Goal: Contribute content

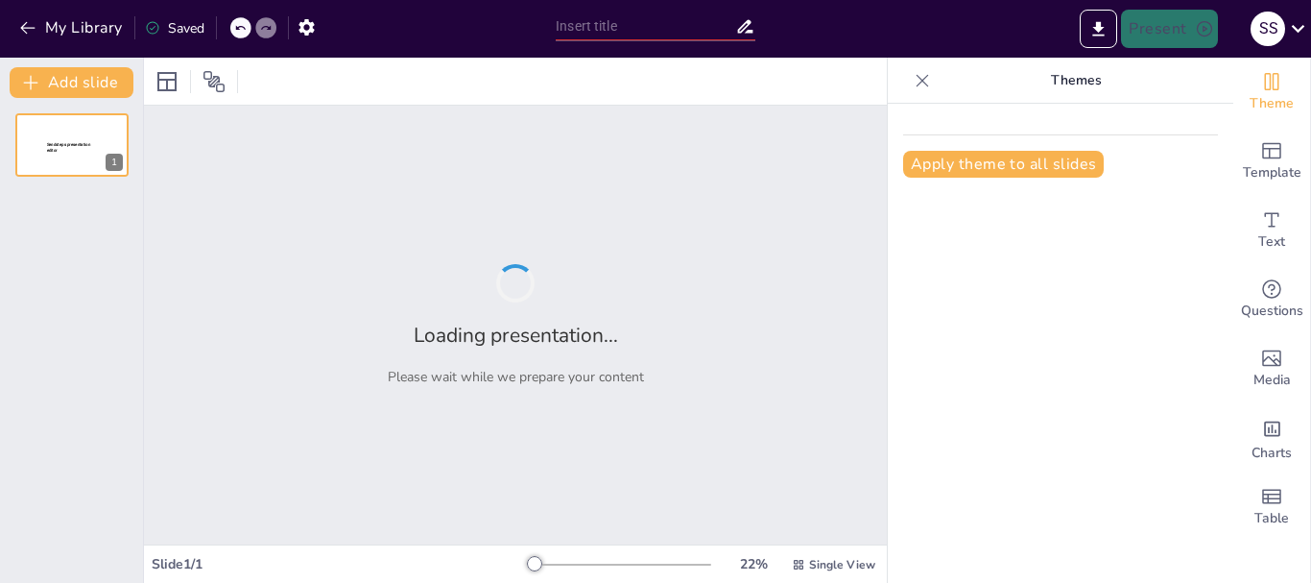
type input "La Odisea: Un Análisis de la Obra [PERSON_NAME]"
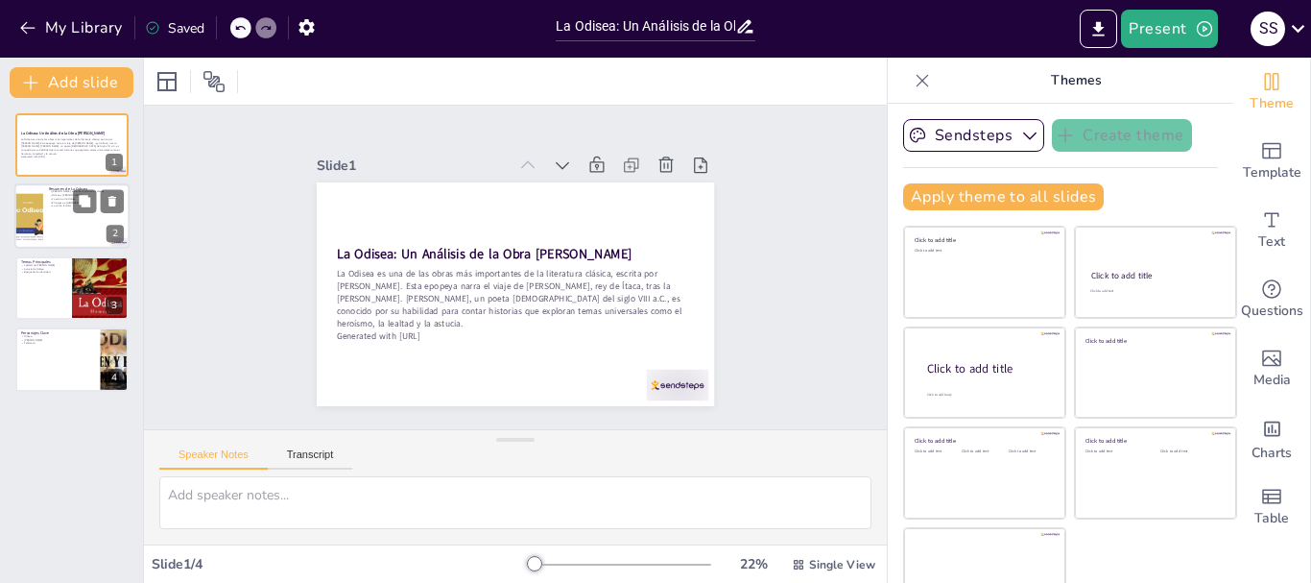
click at [63, 208] on div at bounding box center [71, 216] width 115 height 65
type textarea "Loremi do sitametco adi elitse doeiu temporincid utl etdoloremag aliquaenim ad …"
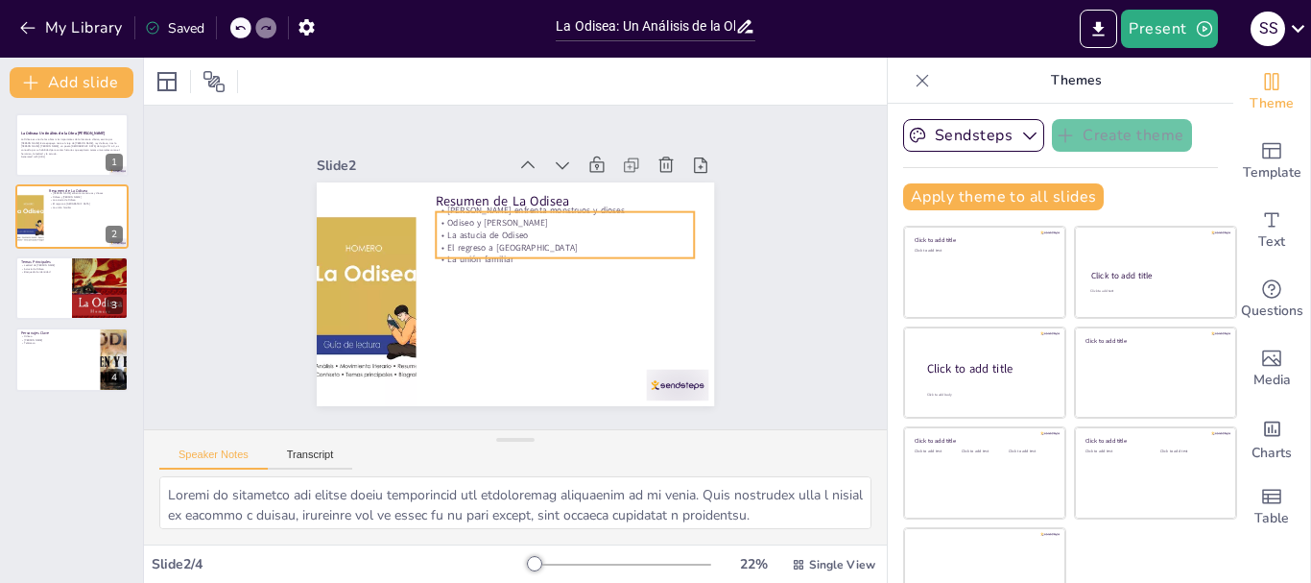
click at [505, 227] on p "La astucia de Odiseo" at bounding box center [573, 282] width 182 height 201
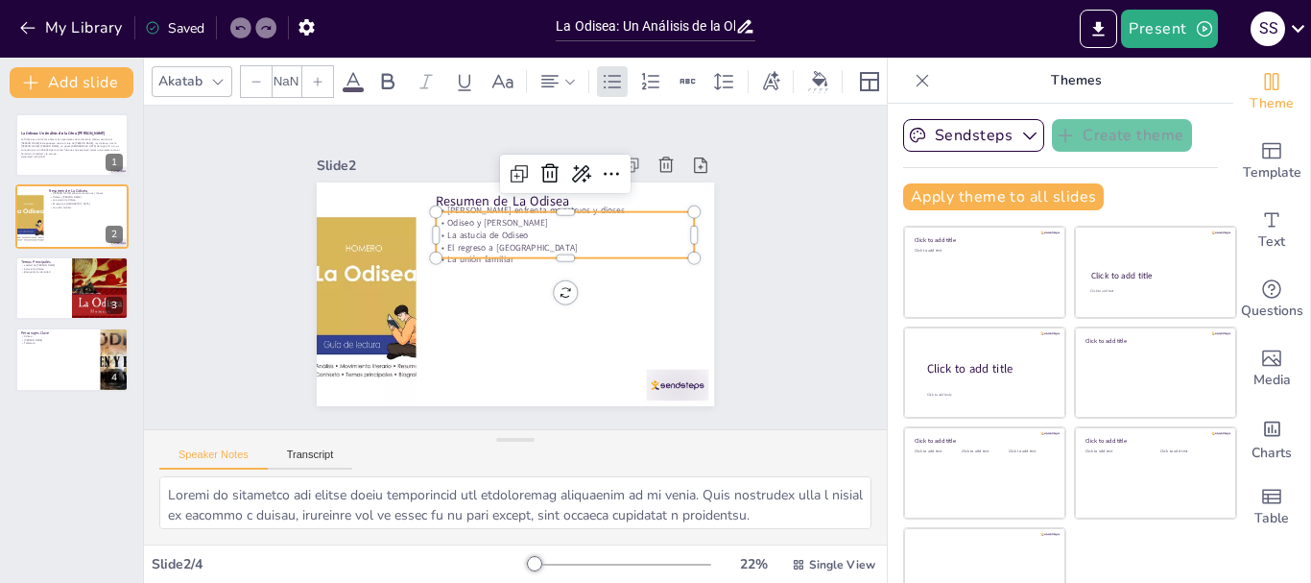
type input "32"
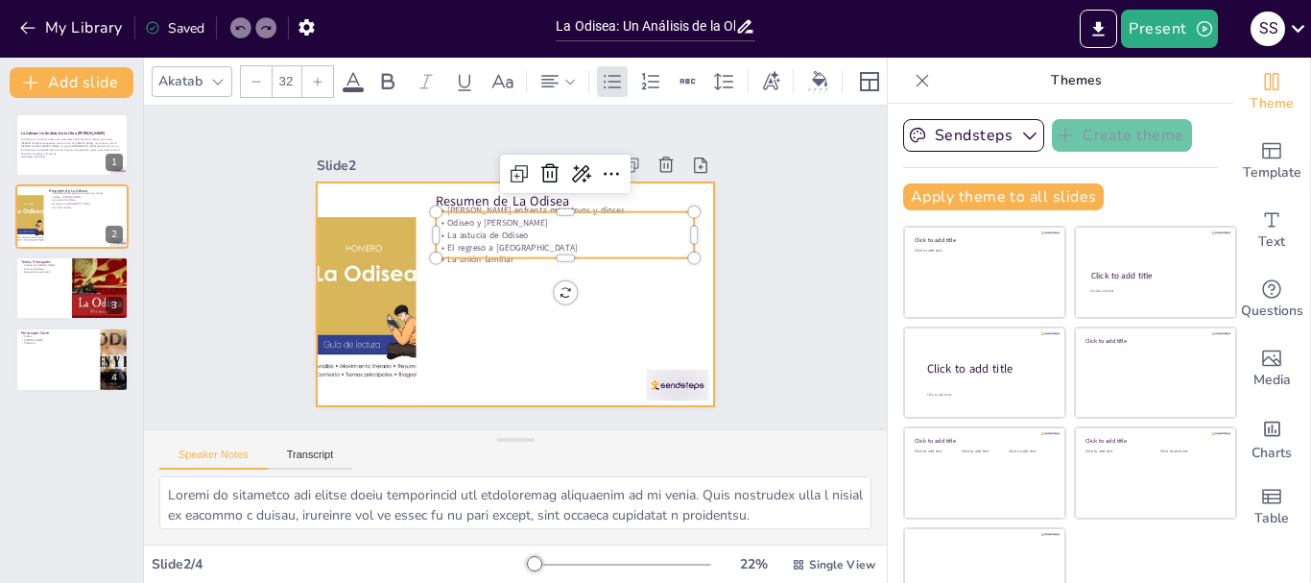
click at [497, 262] on div at bounding box center [502, 290] width 456 height 393
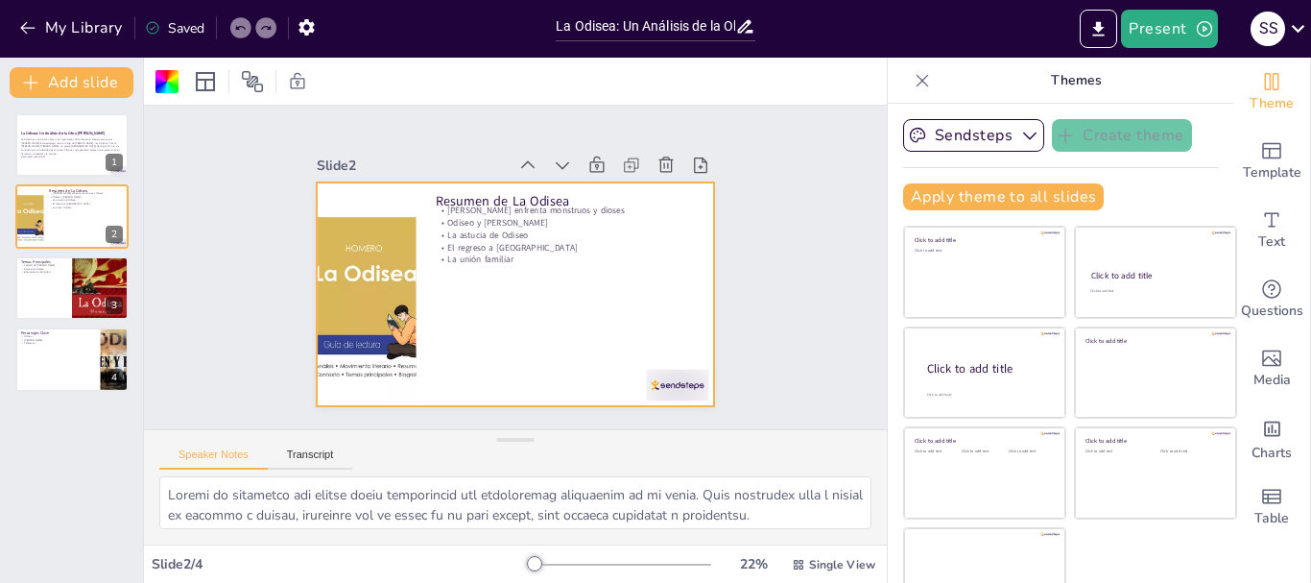
click at [458, 299] on div at bounding box center [495, 284] width 432 height 445
click at [458, 299] on div at bounding box center [502, 290] width 456 height 393
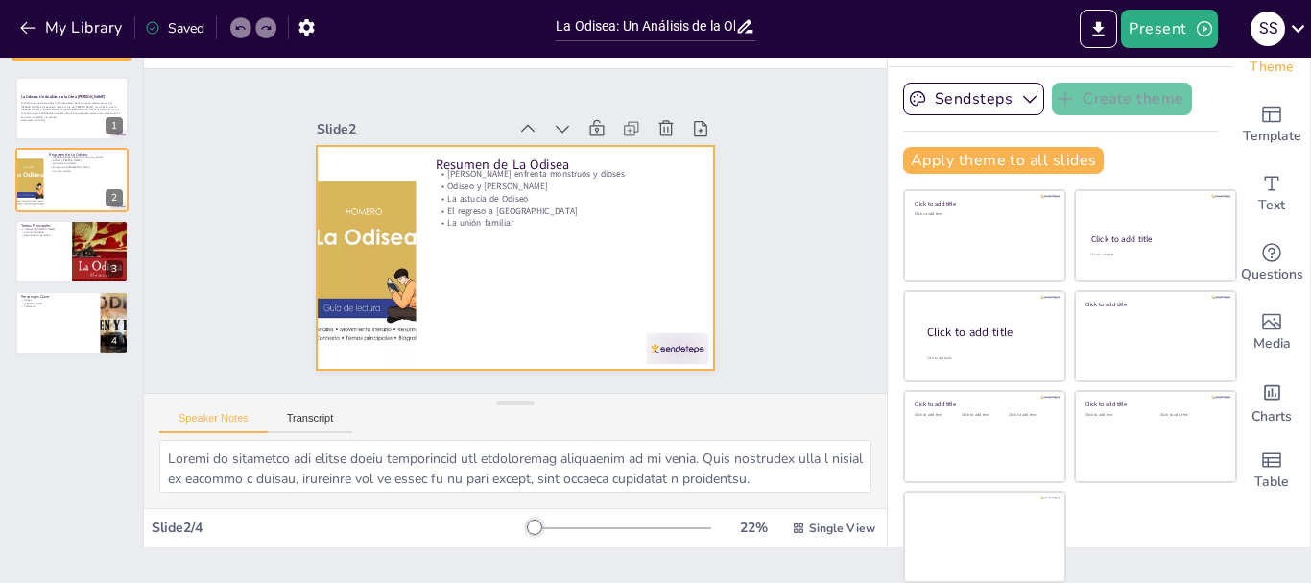
click at [493, 255] on div at bounding box center [489, 237] width 301 height 436
click at [457, 215] on p "La unión familiar" at bounding box center [566, 227] width 258 height 39
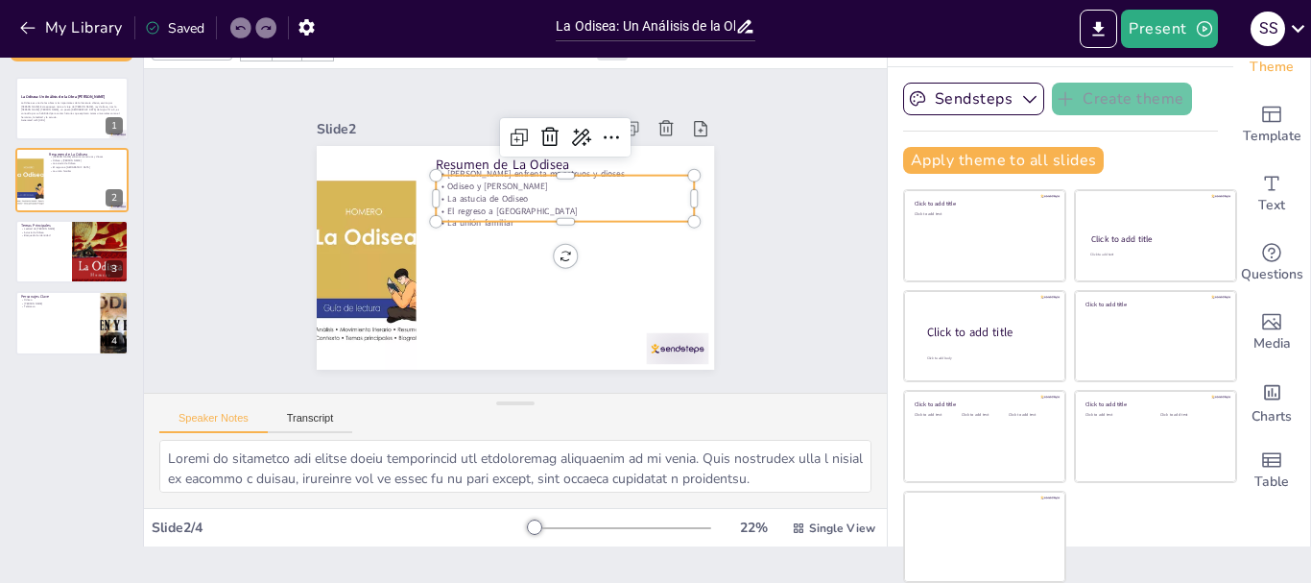
type input "32"
click at [455, 219] on div "Resumen de La Odisea [PERSON_NAME] enfrenta monstruos y dioses [PERSON_NAME] y …" at bounding box center [510, 257] width 436 height 301
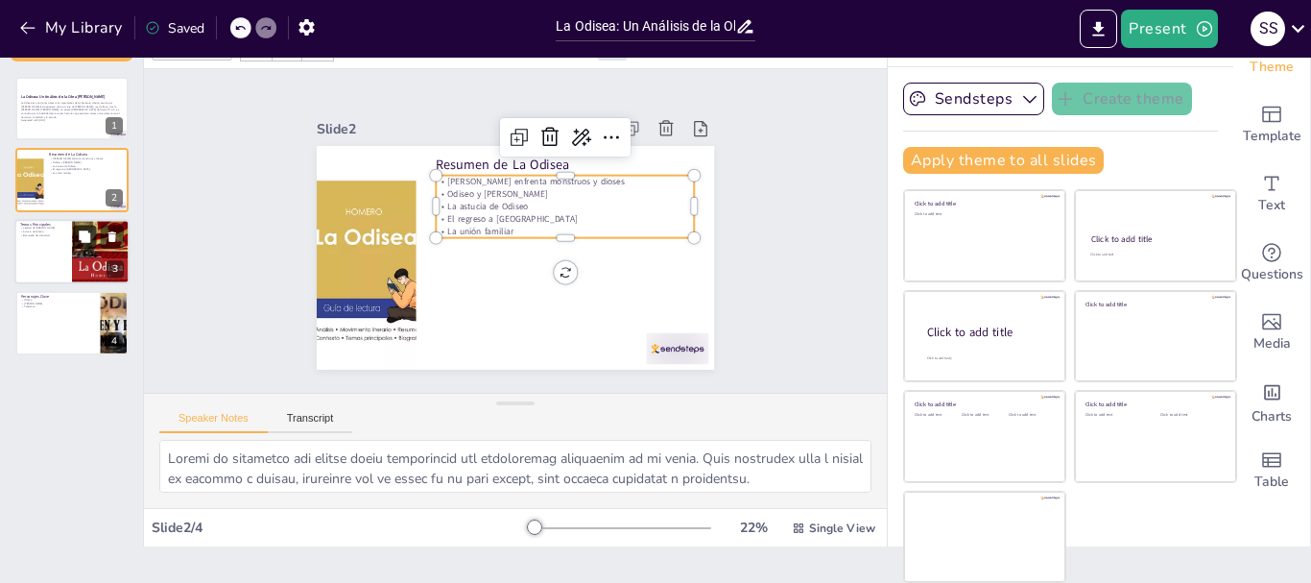
click at [77, 247] on button at bounding box center [84, 236] width 23 height 23
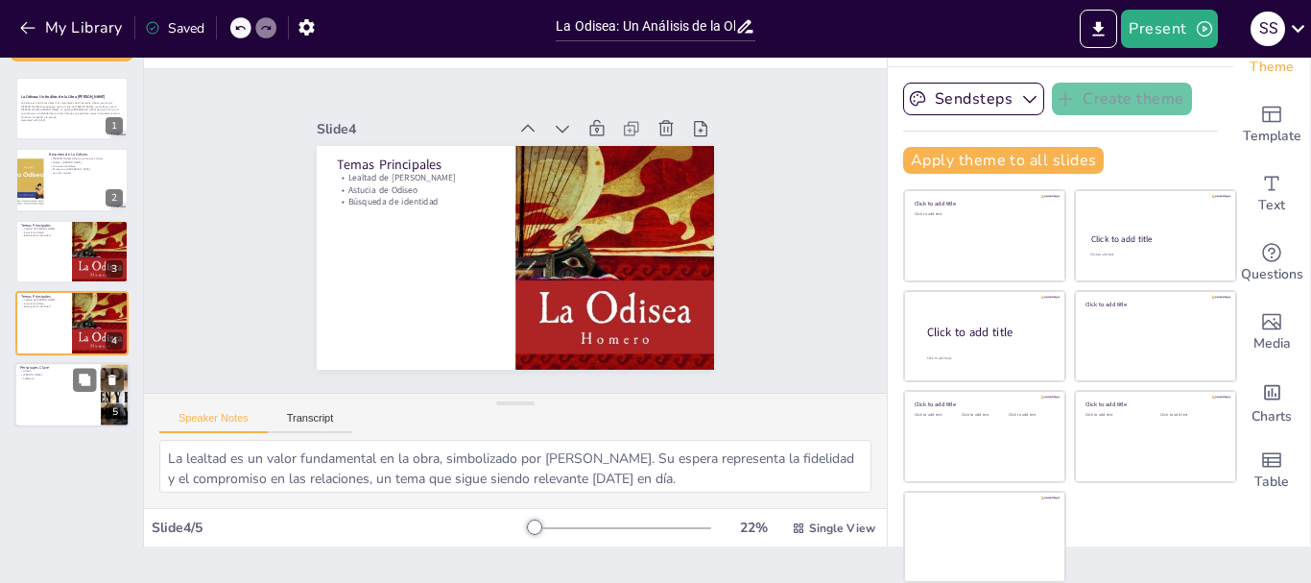
click at [54, 395] on div at bounding box center [71, 394] width 115 height 65
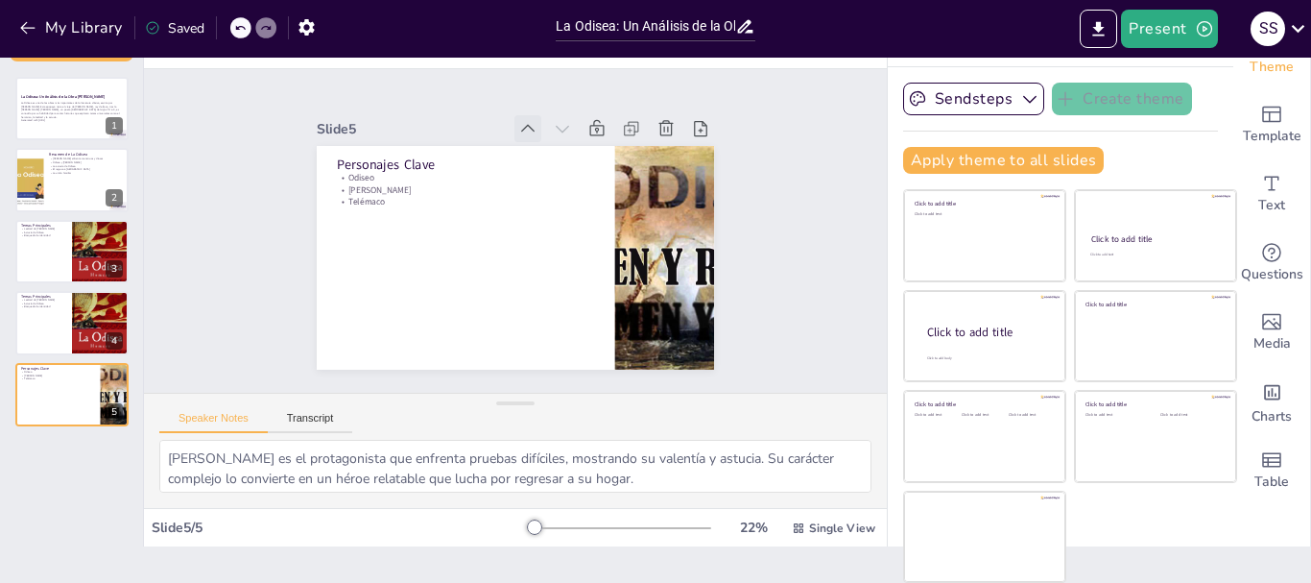
click at [587, 158] on icon at bounding box center [600, 171] width 27 height 27
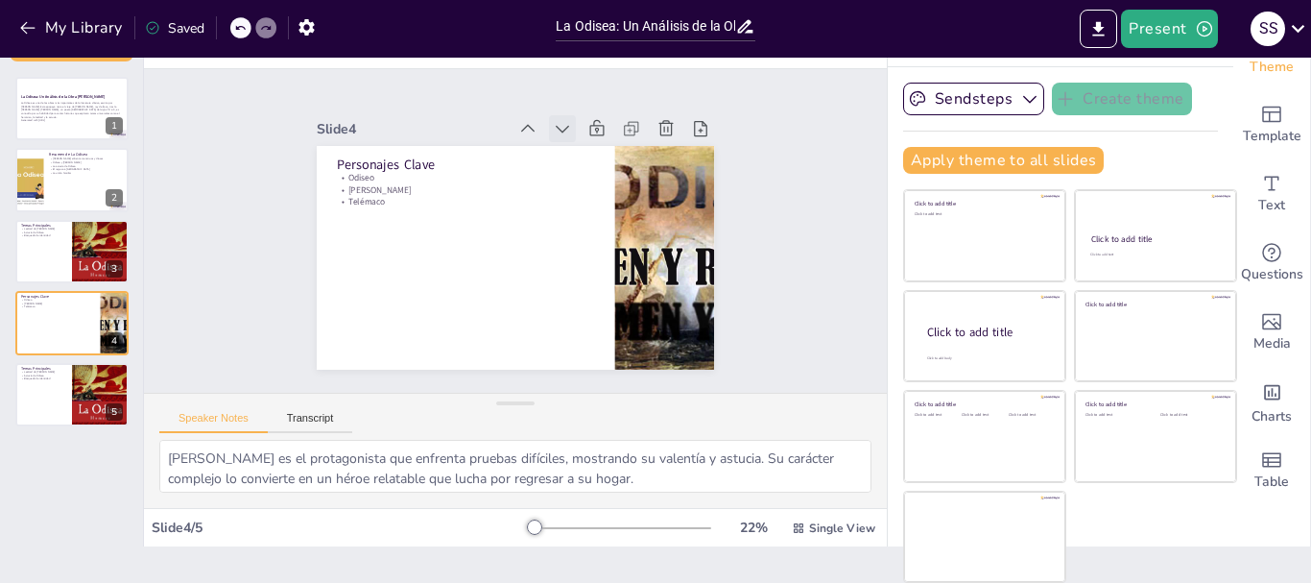
click at [595, 157] on div at bounding box center [613, 175] width 37 height 37
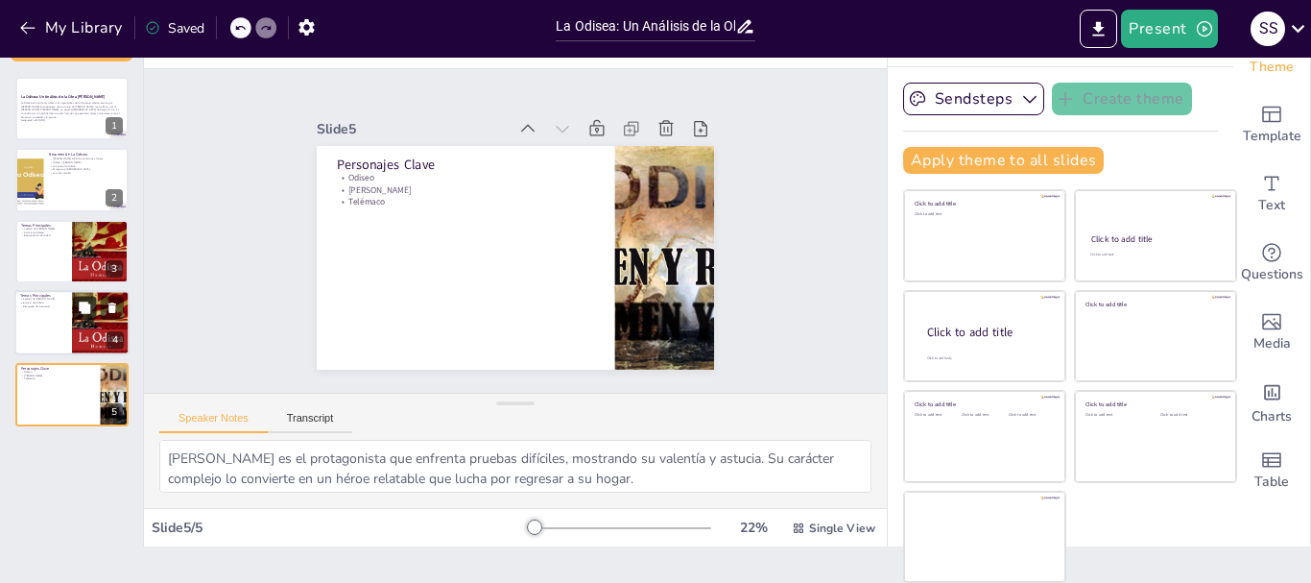
click at [90, 313] on icon at bounding box center [85, 307] width 12 height 12
type textarea "La lealtad es un valor fundamental en la obra, simbolizado por [PERSON_NAME]. S…"
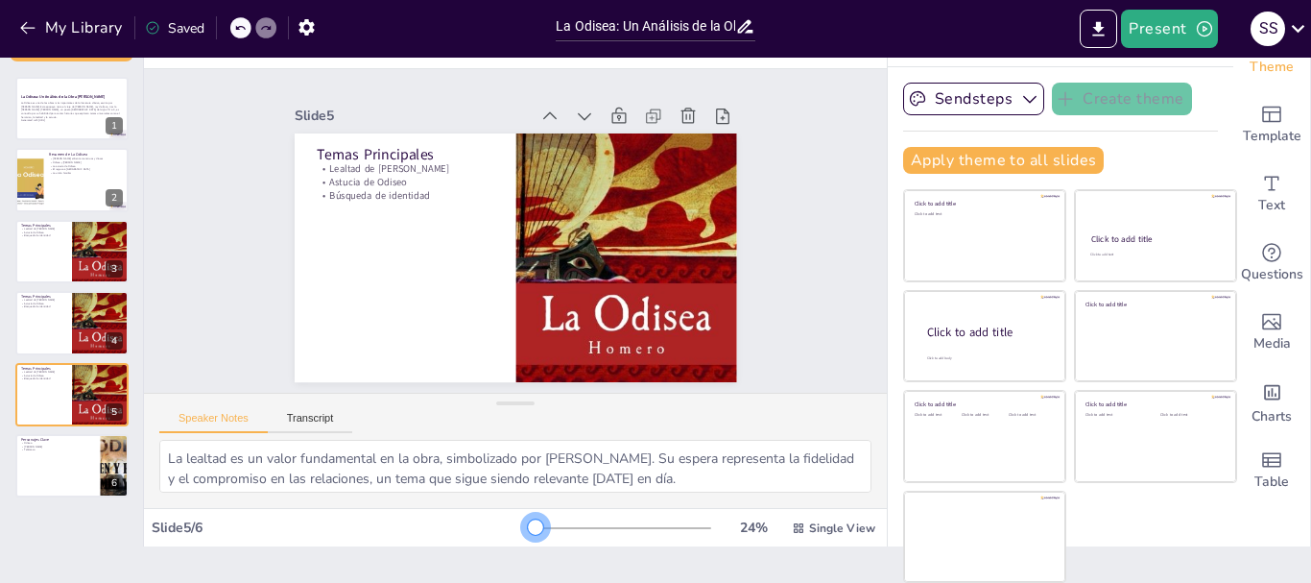
drag, startPoint x: 538, startPoint y: 529, endPoint x: 509, endPoint y: 531, distance: 28.9
click at [527, 531] on div at bounding box center [619, 527] width 184 height 15
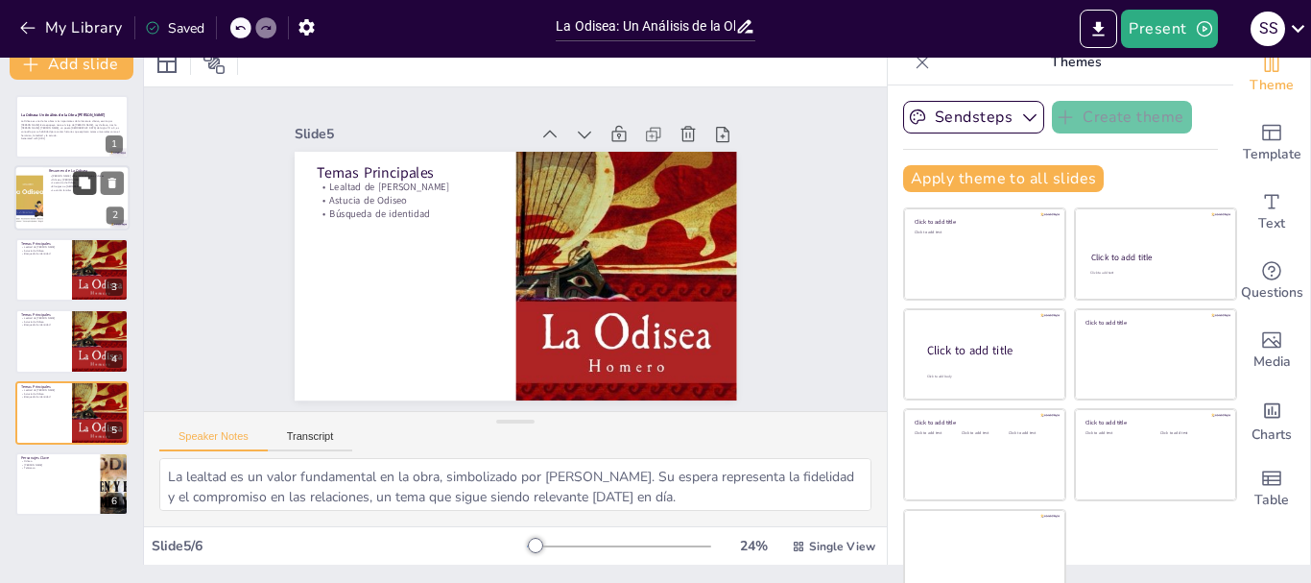
scroll to position [0, 0]
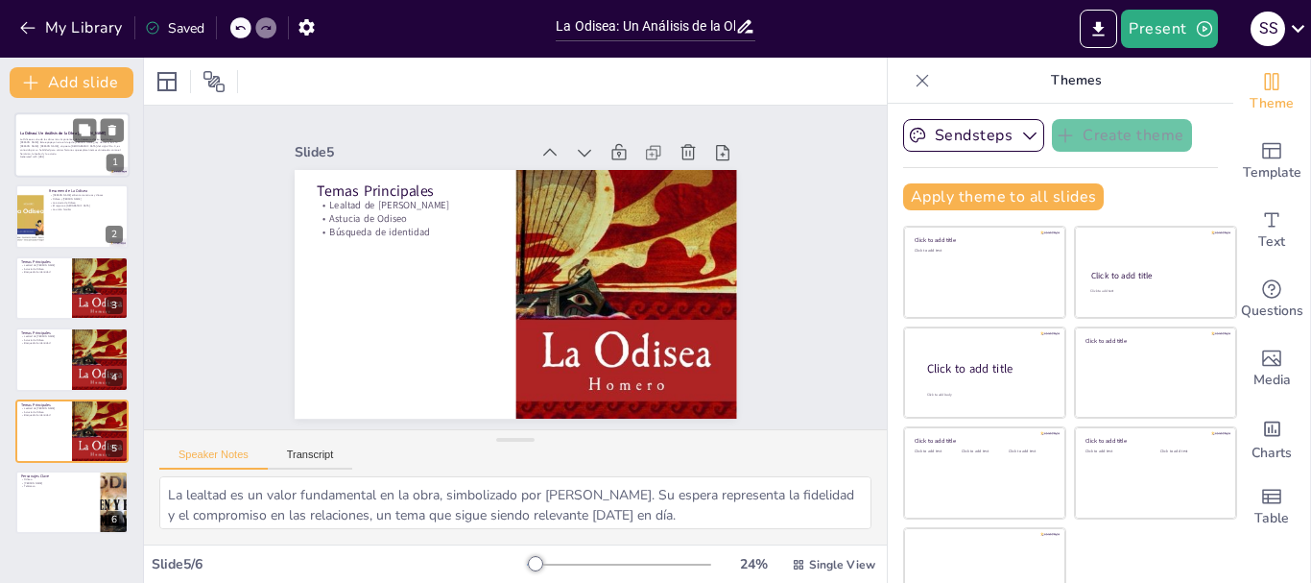
click at [70, 143] on p "La Odisea es una de las obras más importantes de la literatura clásica, escrita…" at bounding box center [72, 146] width 104 height 18
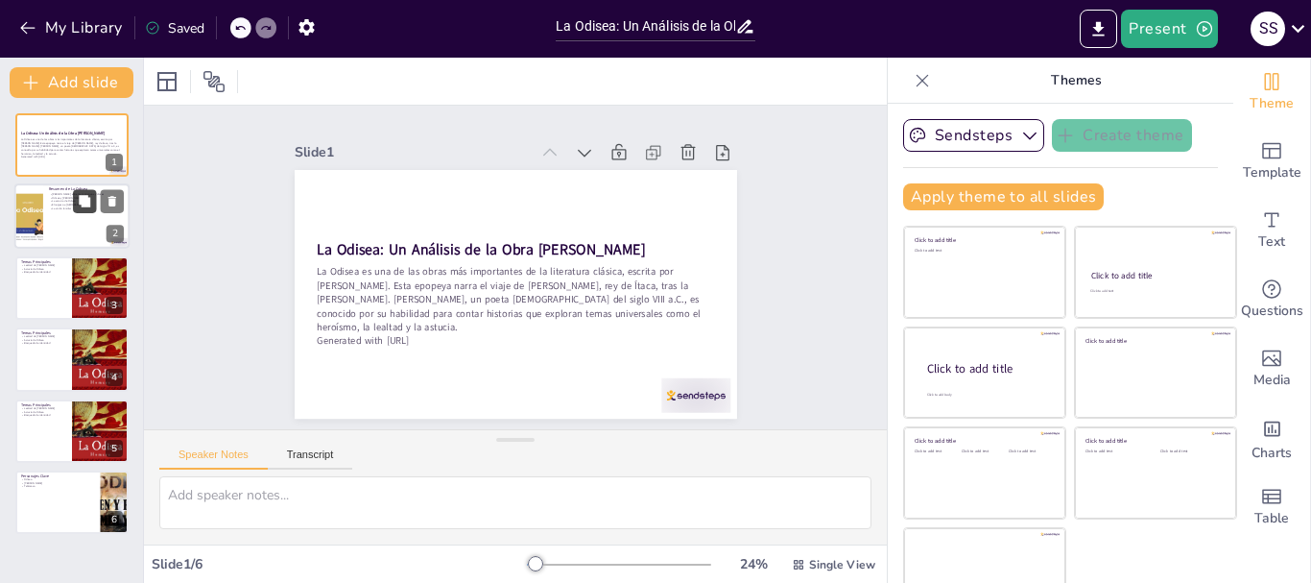
click at [94, 196] on button at bounding box center [84, 201] width 23 height 23
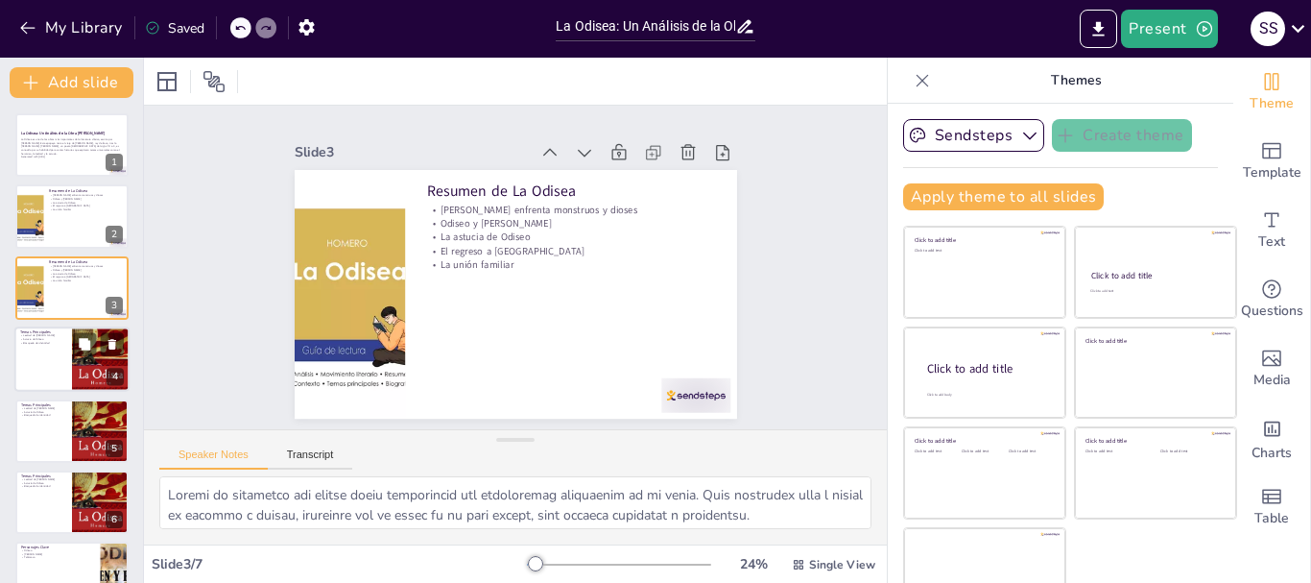
click at [69, 364] on div at bounding box center [71, 358] width 115 height 65
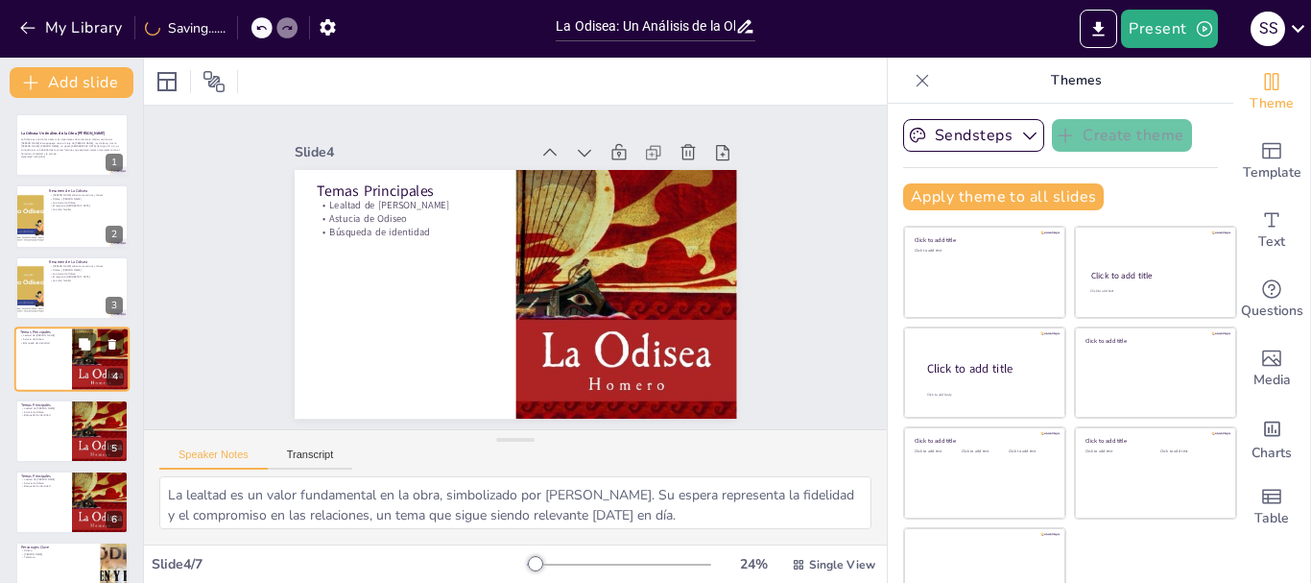
scroll to position [18, 0]
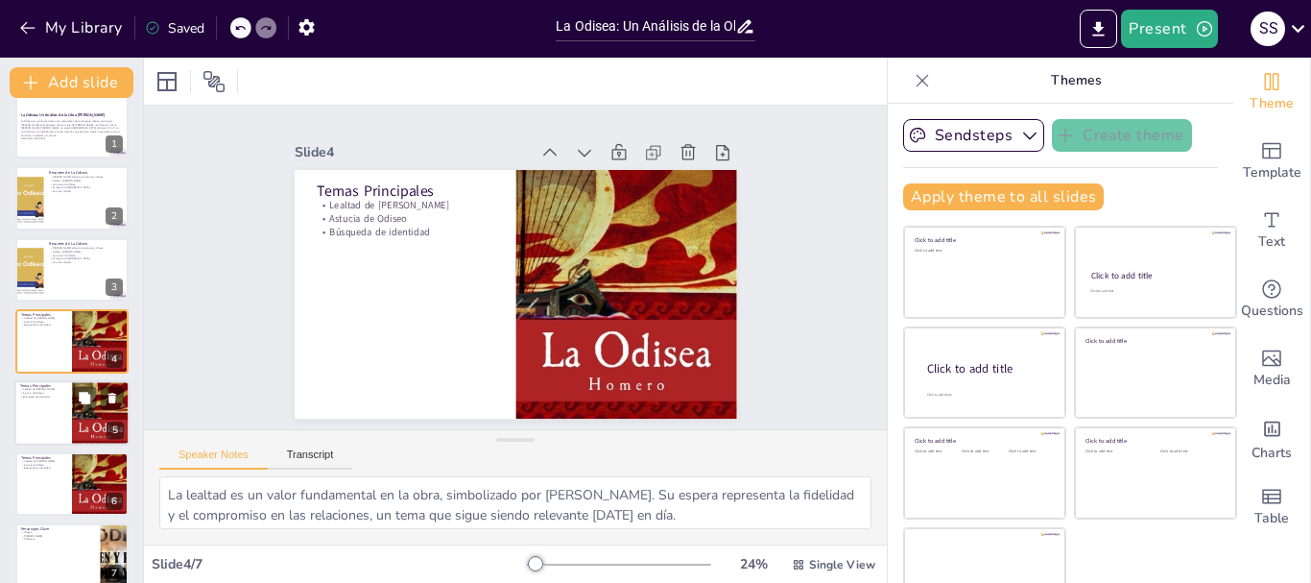
click at [79, 429] on div at bounding box center [101, 413] width 58 height 86
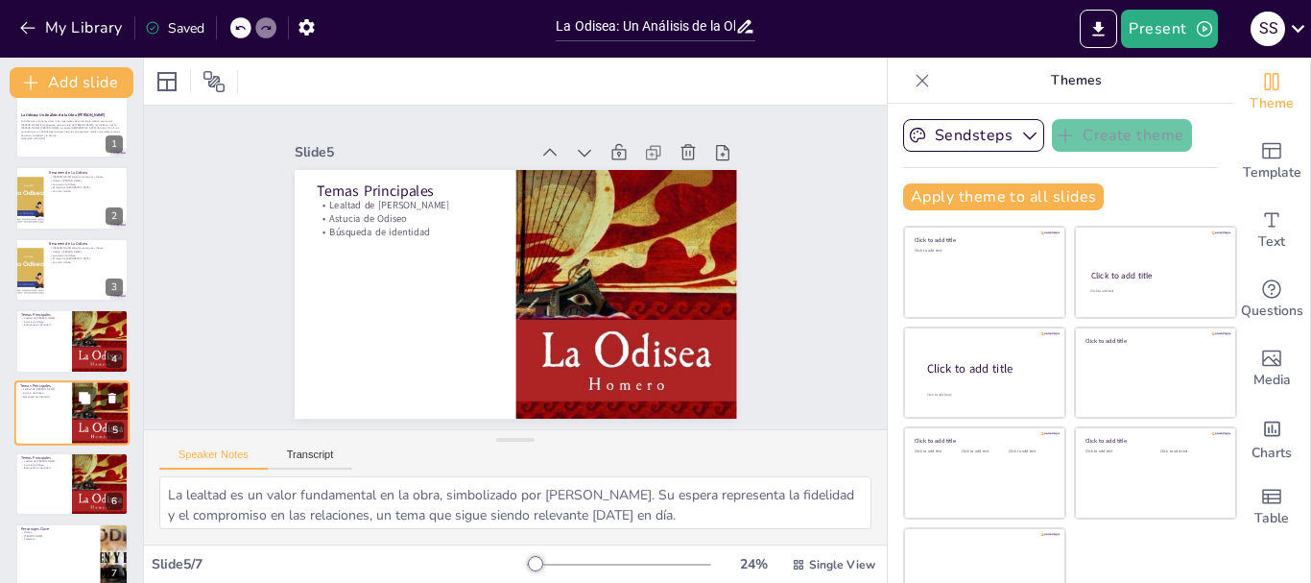
scroll to position [38, 0]
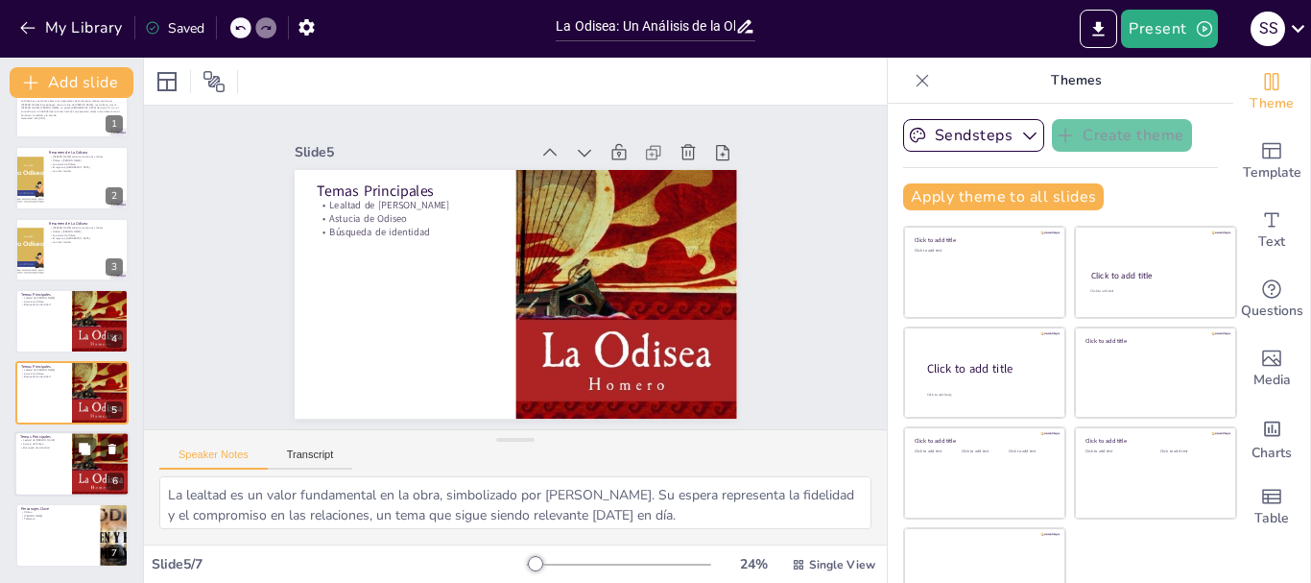
click at [79, 495] on div "Temas Principales Lealtad de [PERSON_NAME] Astucia de [PERSON_NAME] de identida…" at bounding box center [71, 463] width 115 height 65
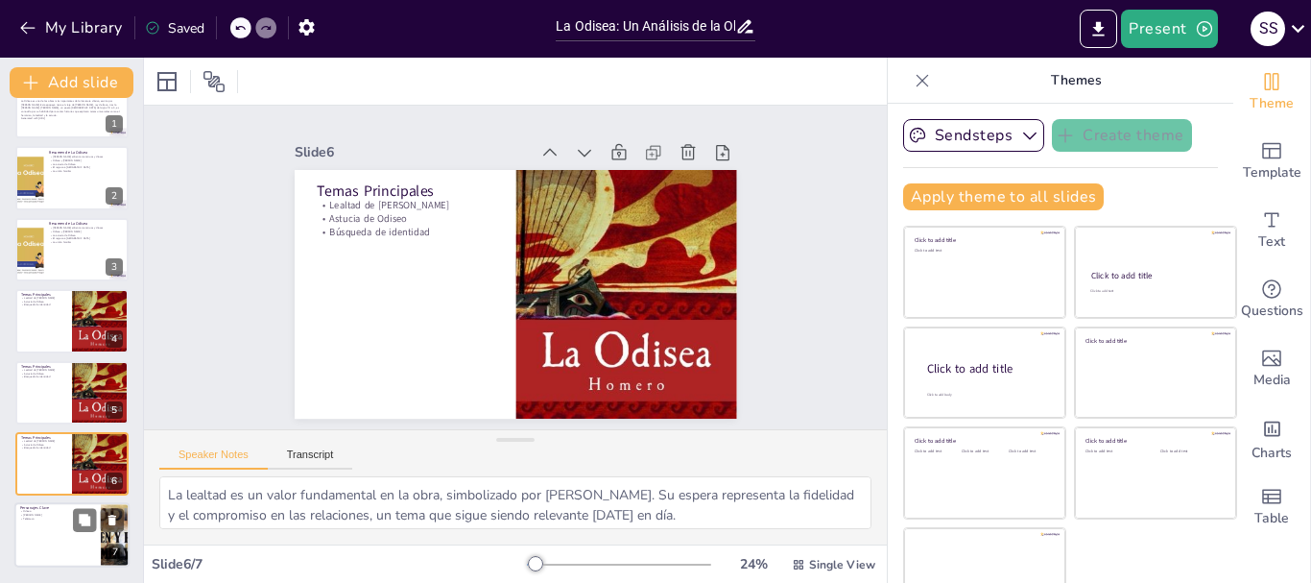
click at [76, 544] on div at bounding box center [71, 535] width 115 height 65
type textarea "[PERSON_NAME] es el protagonista que enfrenta pruebas difíciles, mostrando su v…"
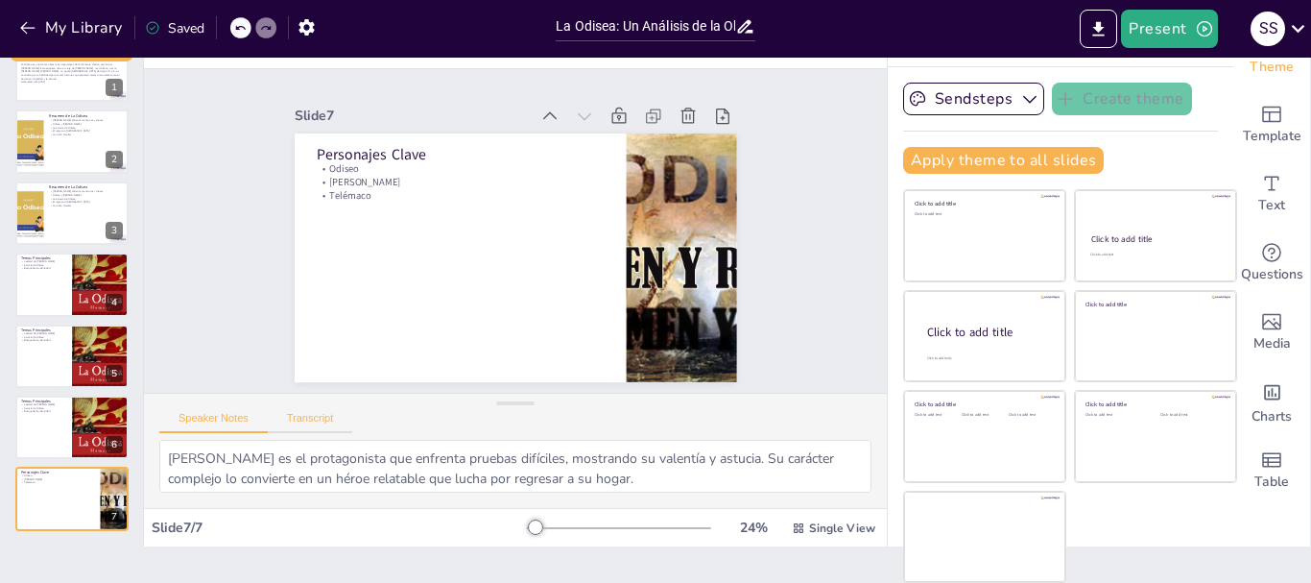
click at [323, 414] on button "Transcript" at bounding box center [310, 422] width 85 height 21
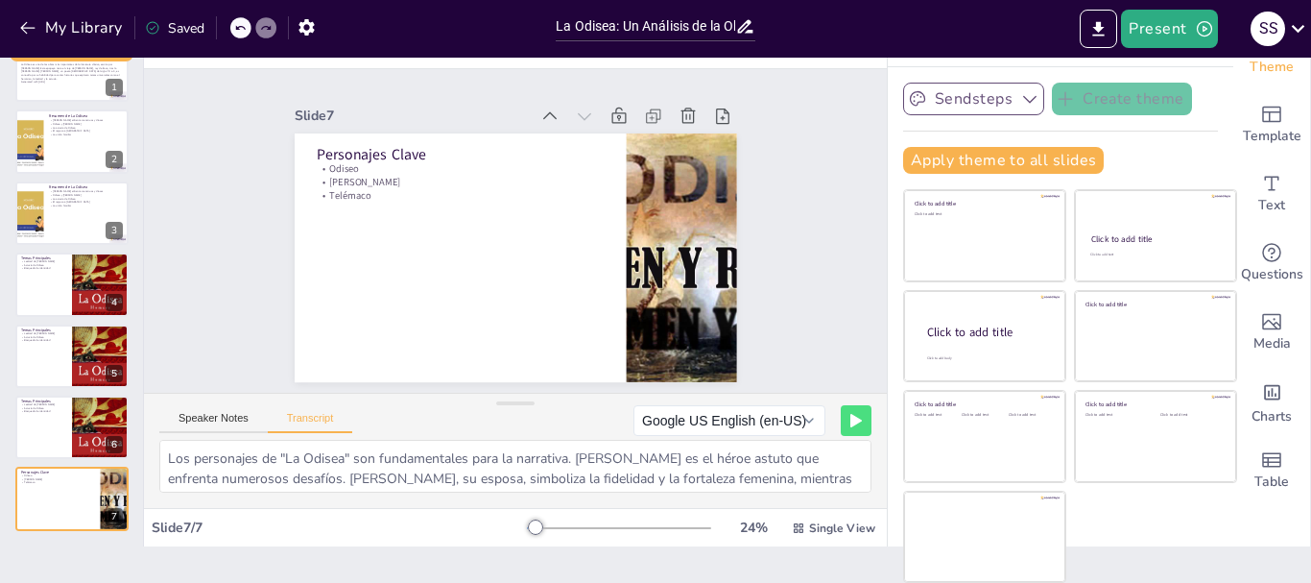
click at [1023, 102] on icon "button" at bounding box center [1029, 100] width 13 height 8
